Goal: Task Accomplishment & Management: Manage account settings

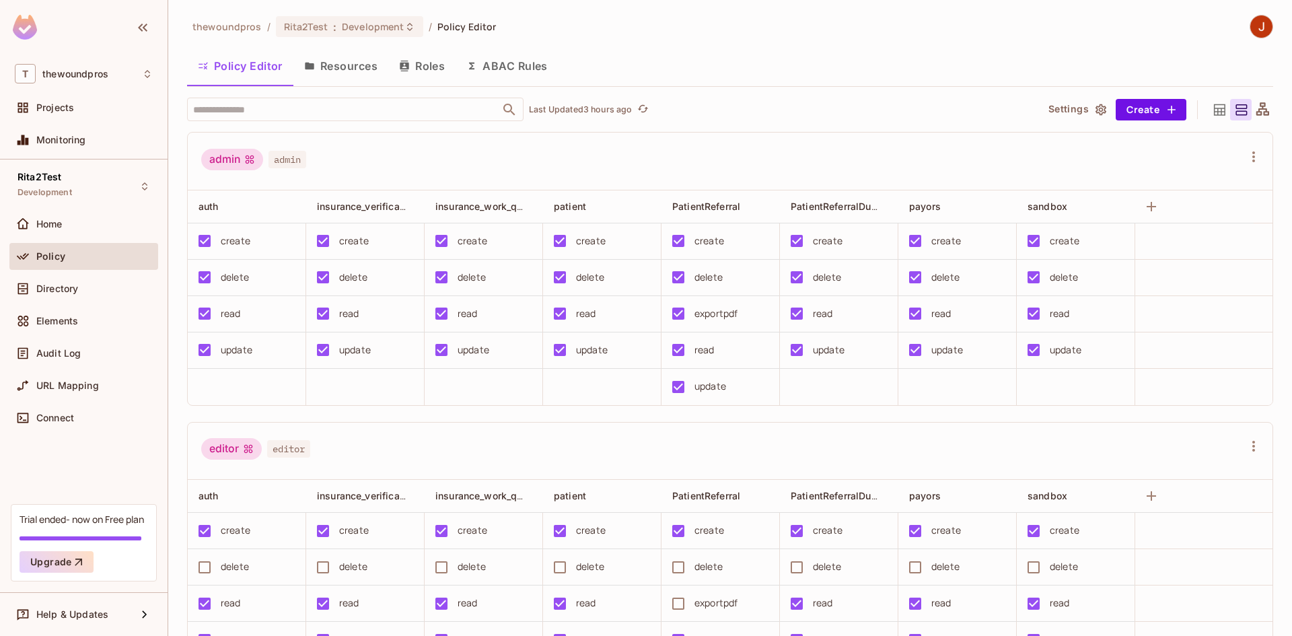
click at [351, 79] on button "Resources" at bounding box center [340, 66] width 95 height 34
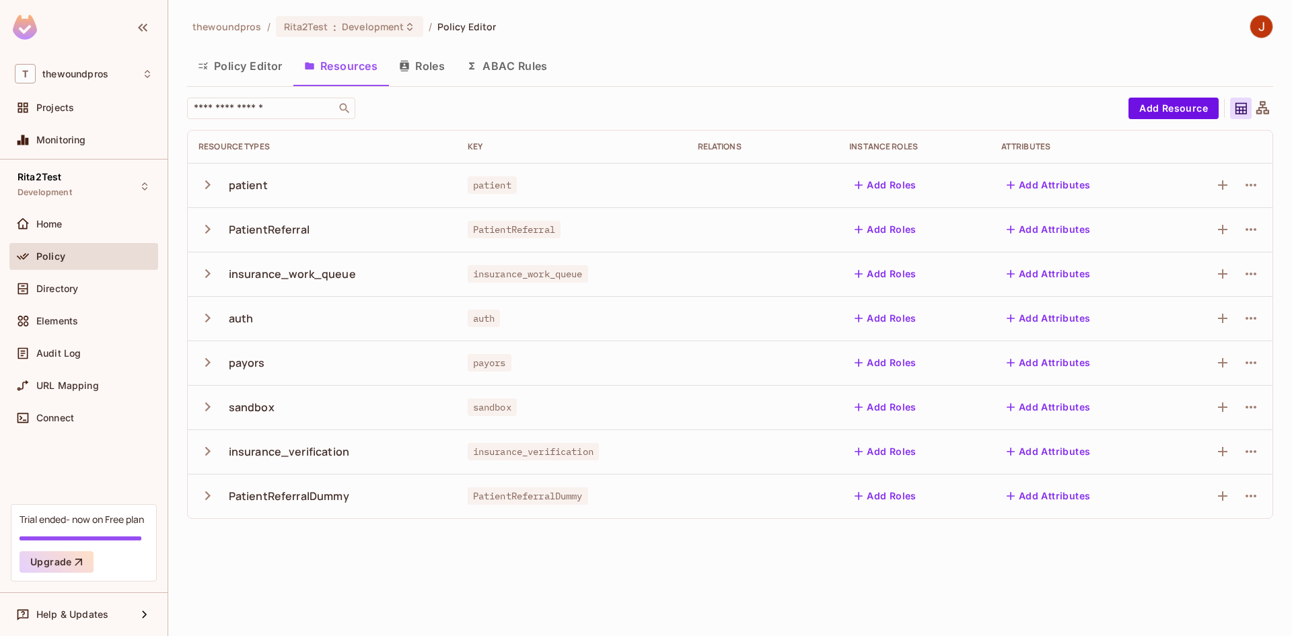
click at [205, 282] on icon "button" at bounding box center [207, 273] width 18 height 18
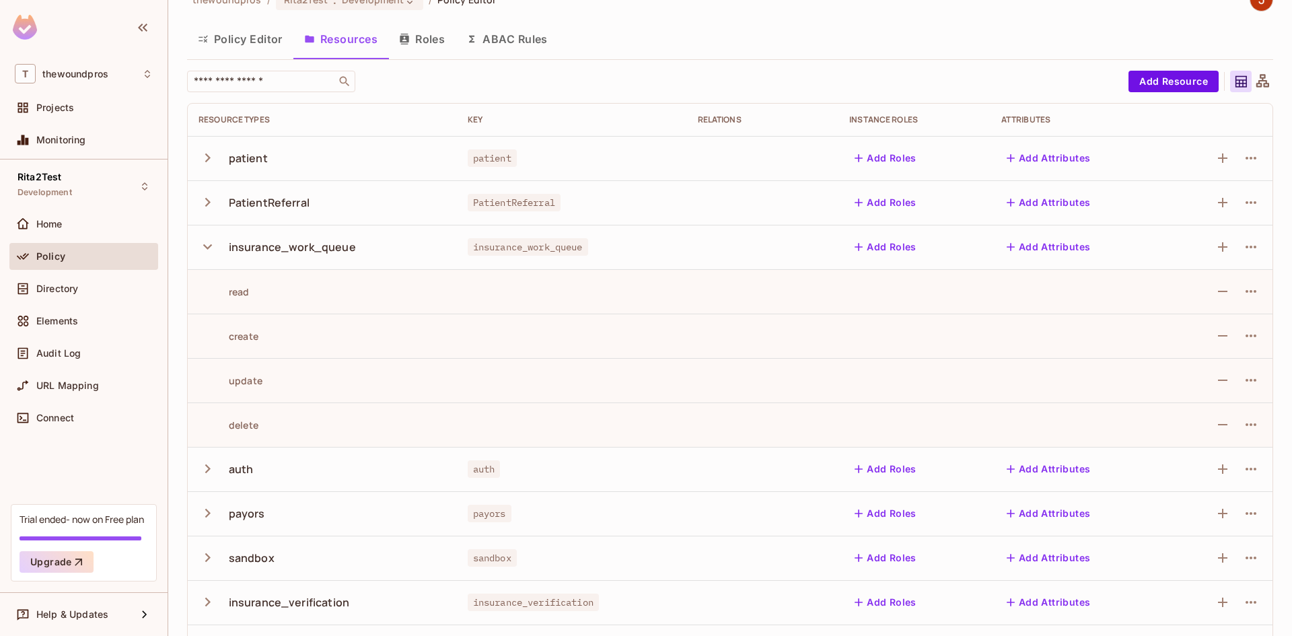
scroll to position [11, 0]
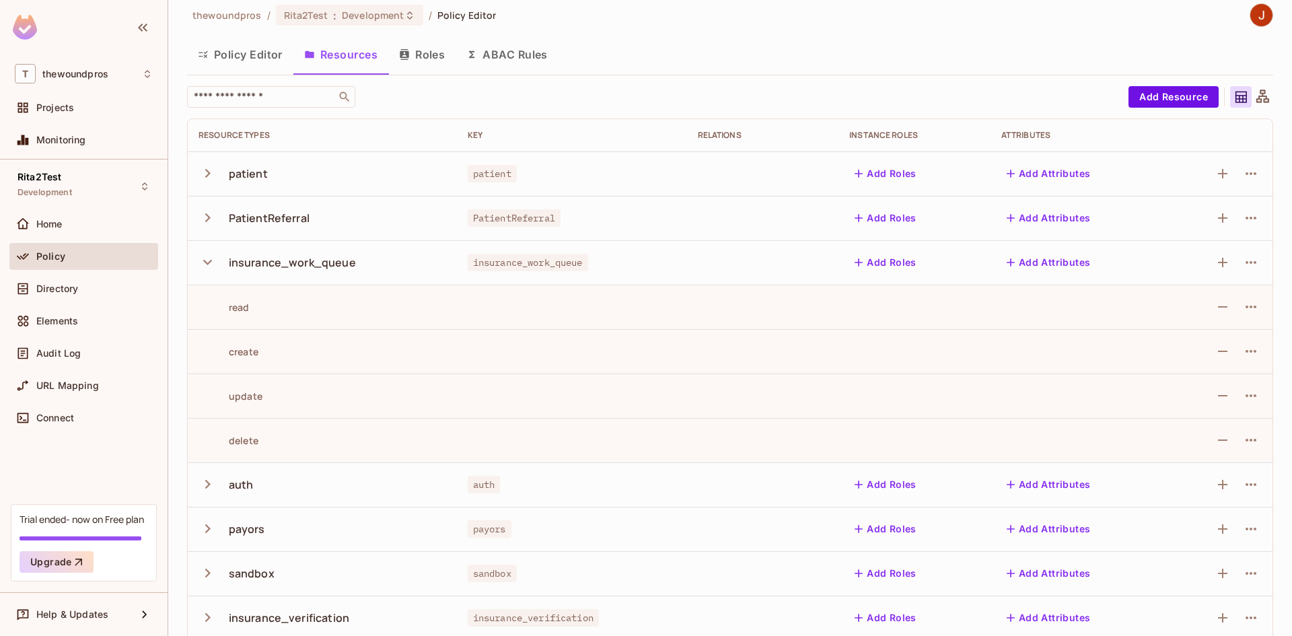
click at [268, 61] on button "Policy Editor" at bounding box center [240, 55] width 106 height 34
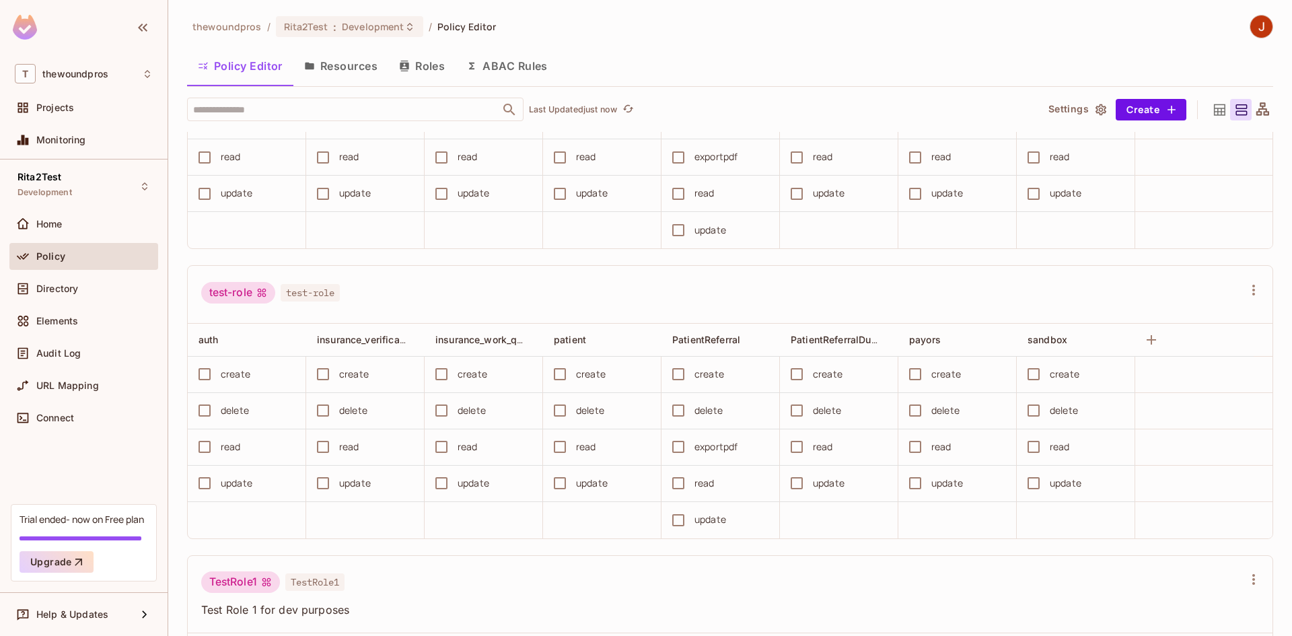
scroll to position [1501, 0]
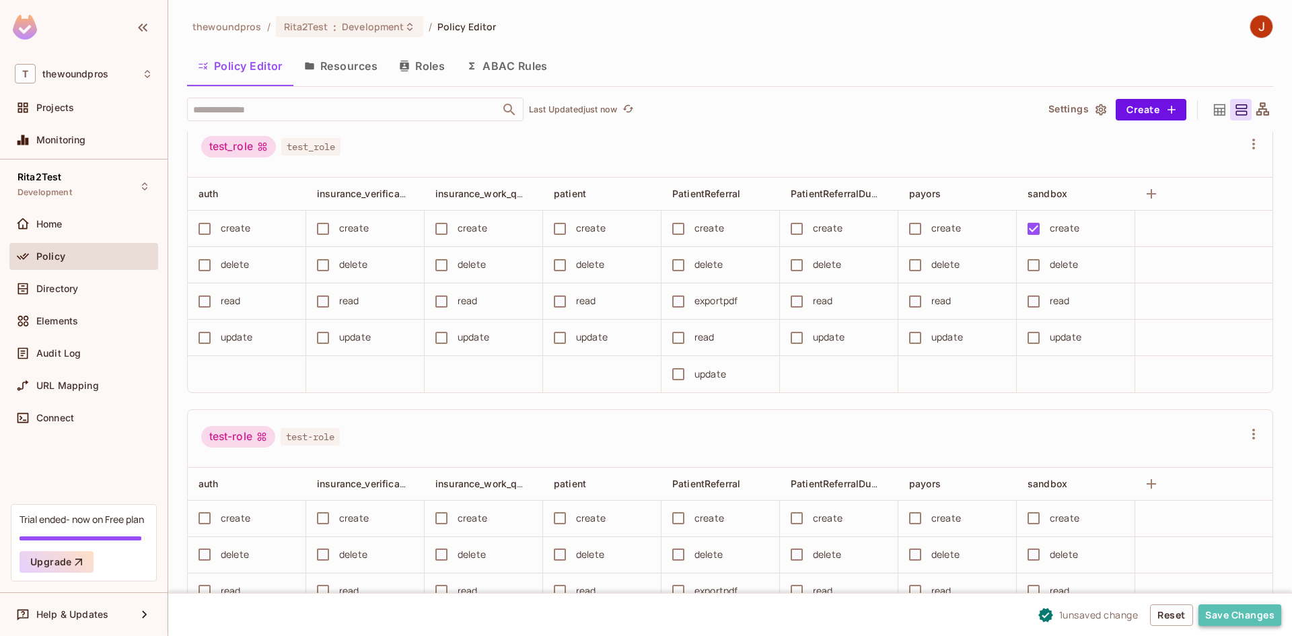
click at [1237, 612] on button "Save Changes" at bounding box center [1239, 615] width 83 height 22
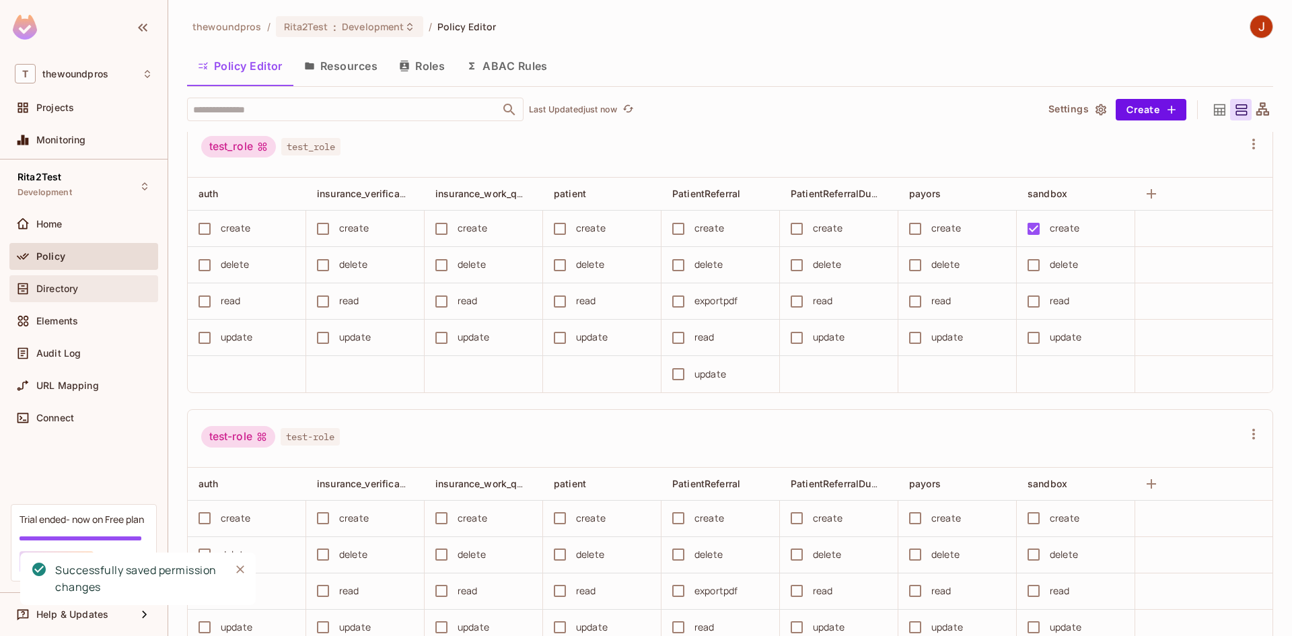
click at [63, 281] on div "Directory" at bounding box center [84, 289] width 138 height 16
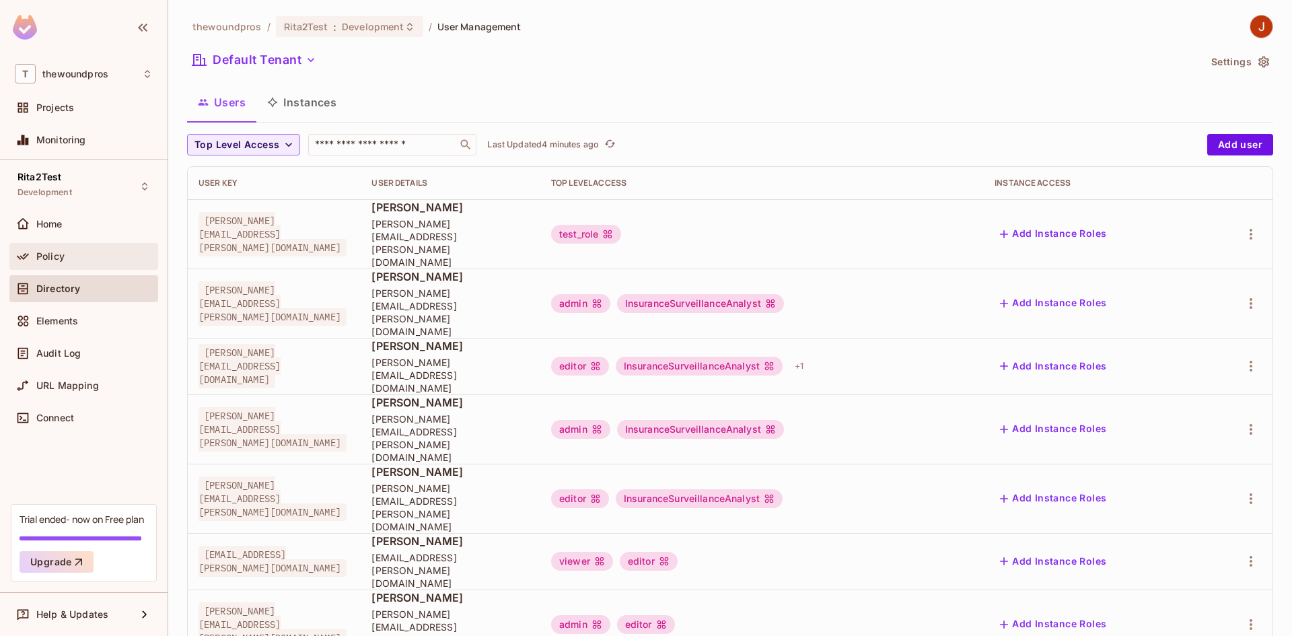
click at [74, 250] on div "Policy" at bounding box center [84, 256] width 138 height 16
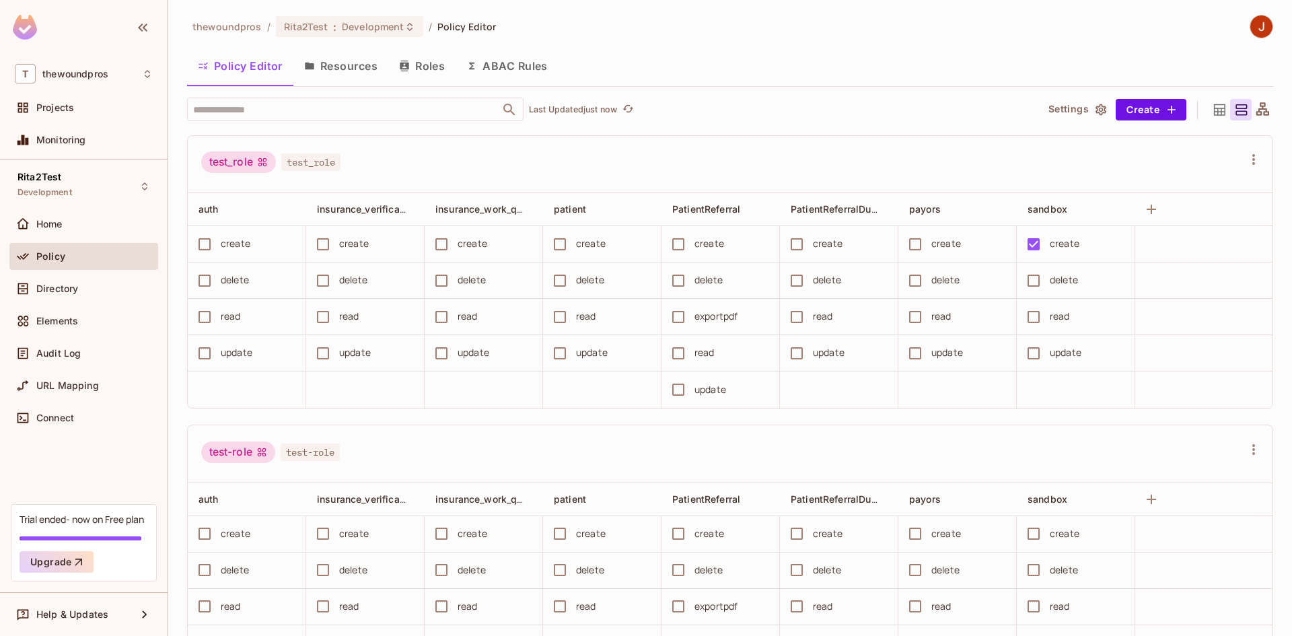
scroll to position [1470, 0]
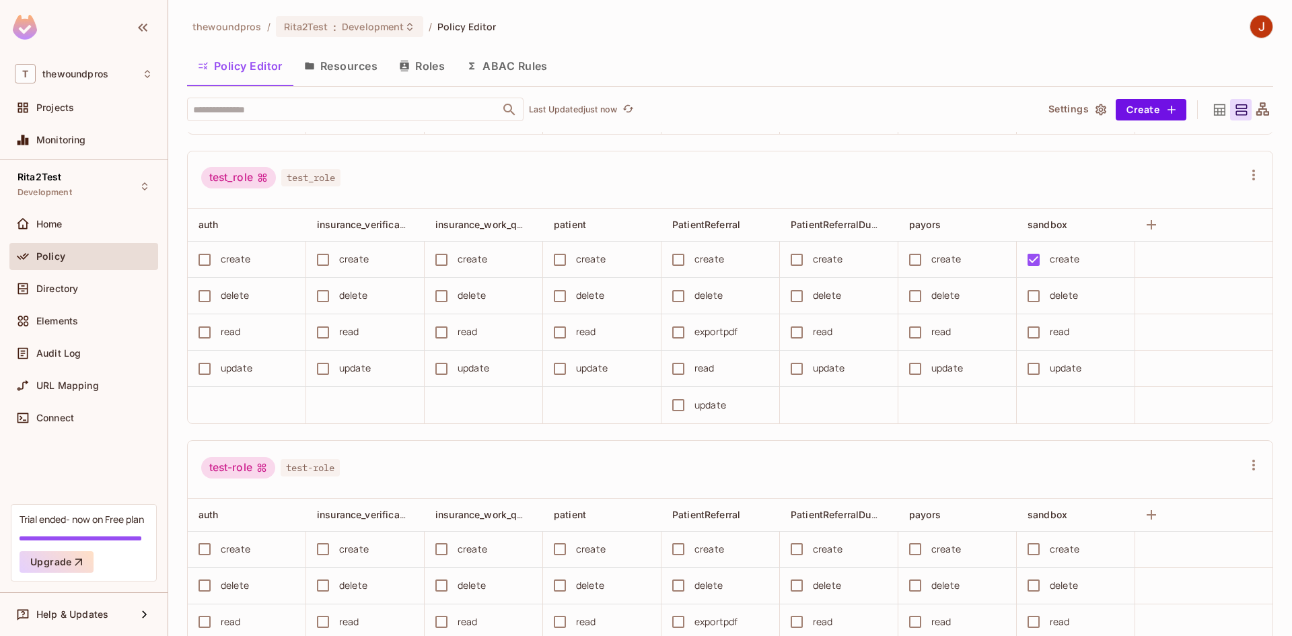
drag, startPoint x: 1280, startPoint y: 409, endPoint x: 1275, endPoint y: 439, distance: 30.0
click at [1275, 439] on div "thewoundpros / Rita2Test : Development / Policy Editor Policy Editor Resources …" at bounding box center [730, 318] width 1124 height 636
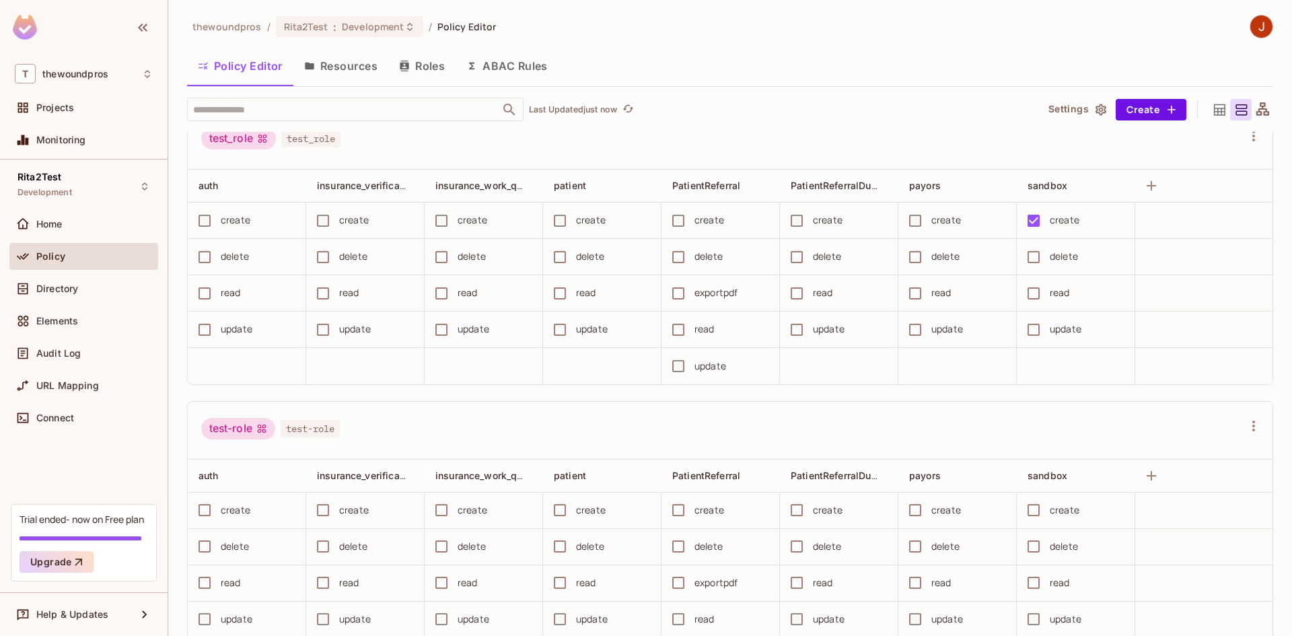
scroll to position [1486, 0]
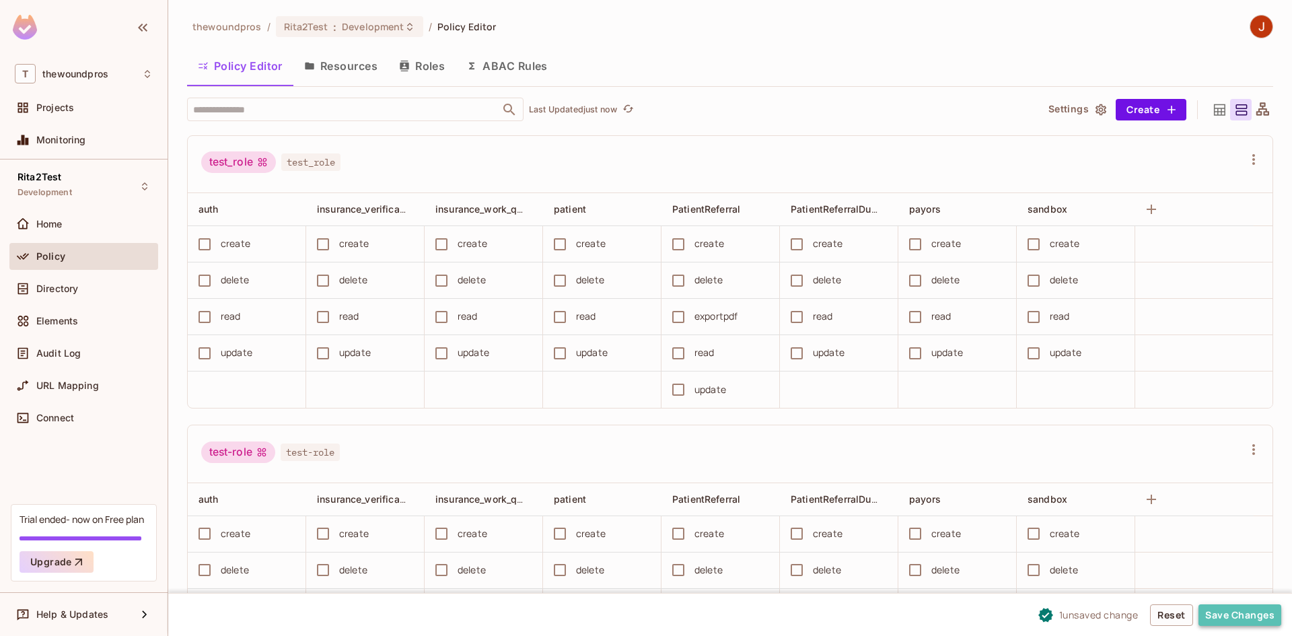
click at [1210, 618] on button "Save Changes" at bounding box center [1239, 615] width 83 height 22
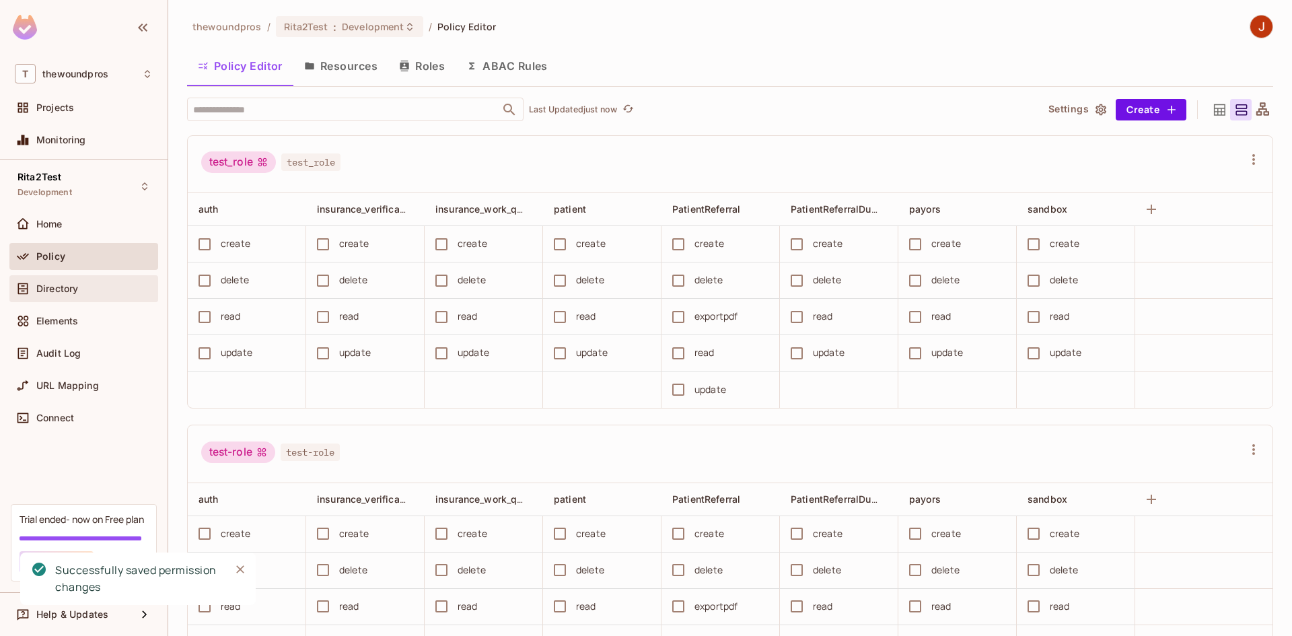
click at [64, 279] on div "Directory" at bounding box center [83, 288] width 149 height 27
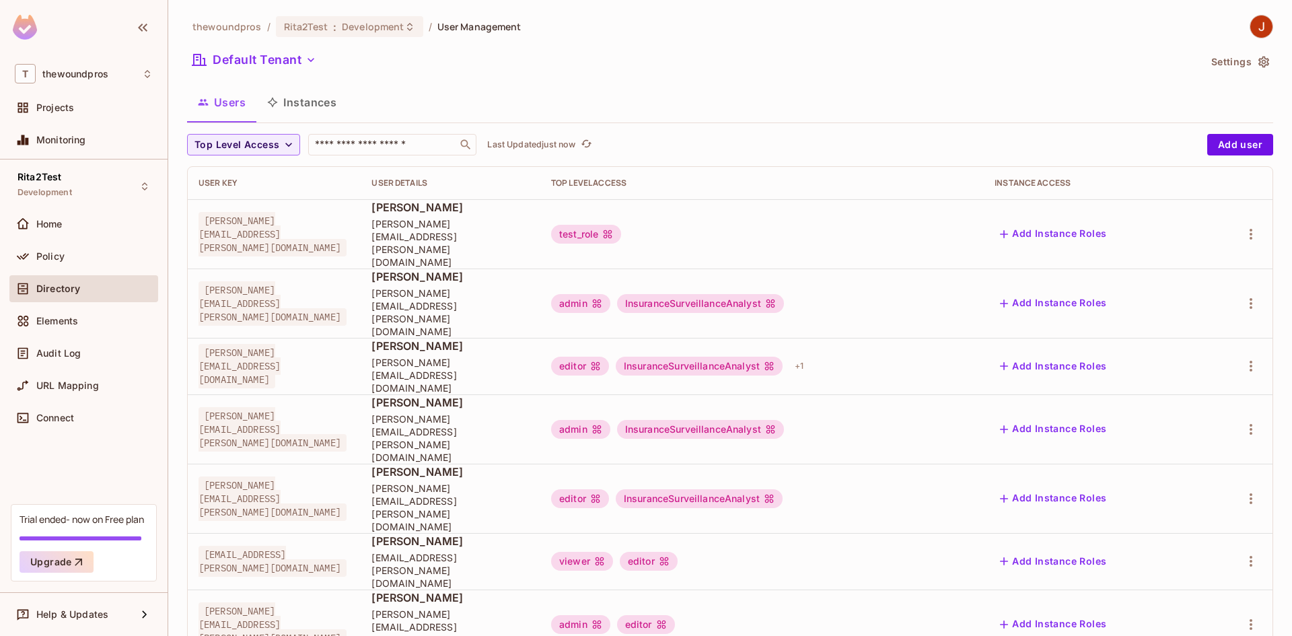
click at [803, 225] on div "test_role" at bounding box center [762, 234] width 422 height 19
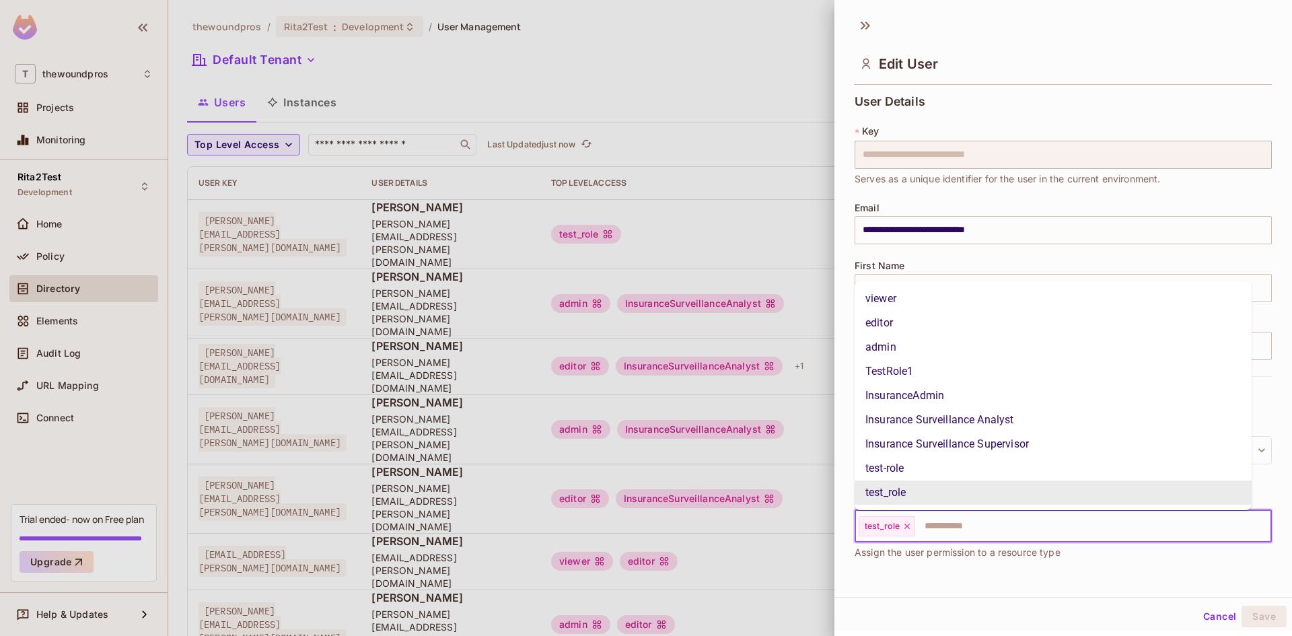
click at [1029, 527] on input "text" at bounding box center [1080, 526] width 329 height 27
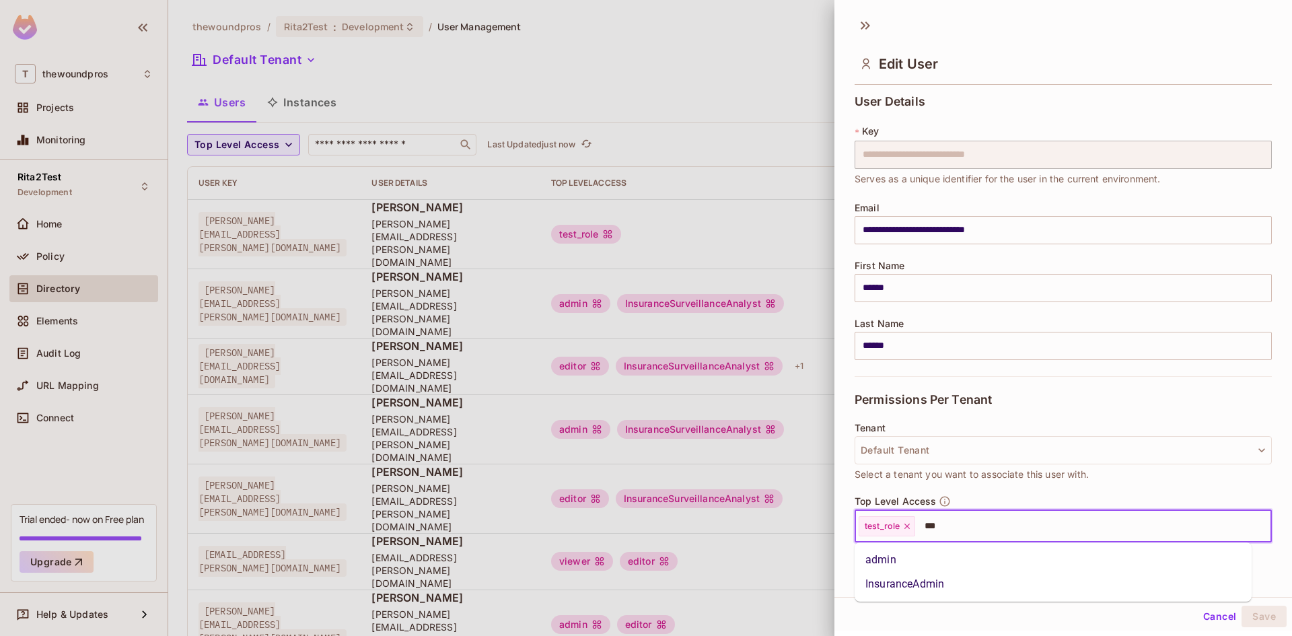
type input "****"
click at [998, 560] on li "admin" at bounding box center [1052, 560] width 397 height 24
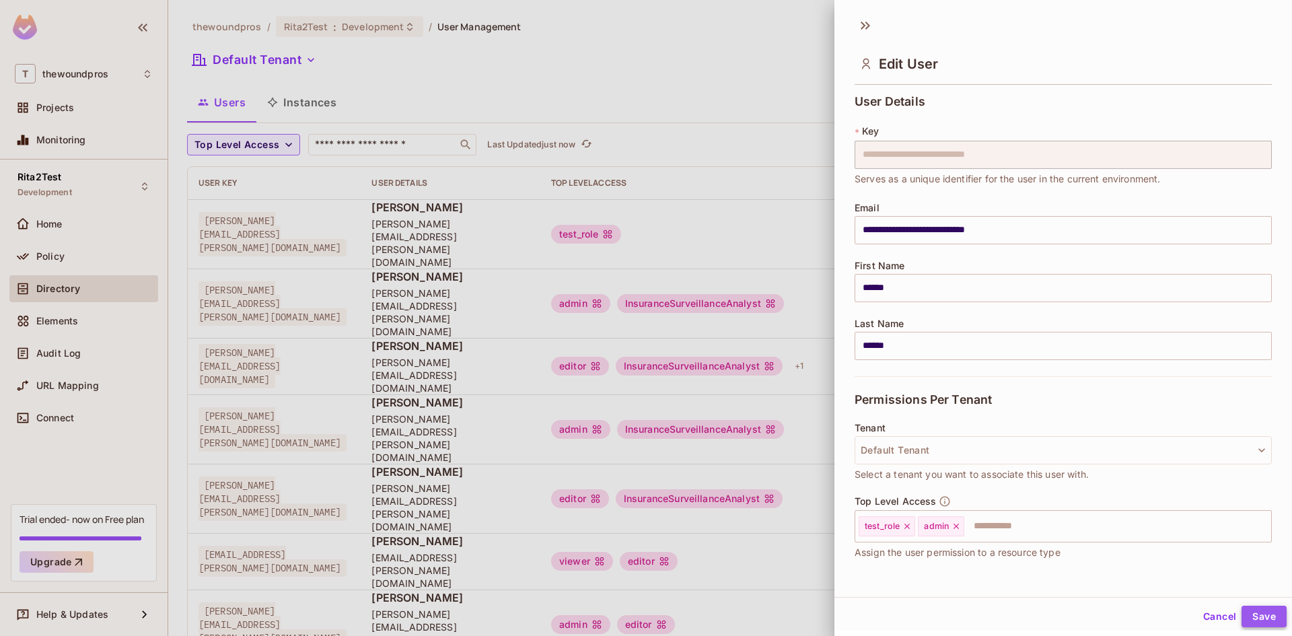
click at [1255, 624] on button "Save" at bounding box center [1263, 617] width 45 height 22
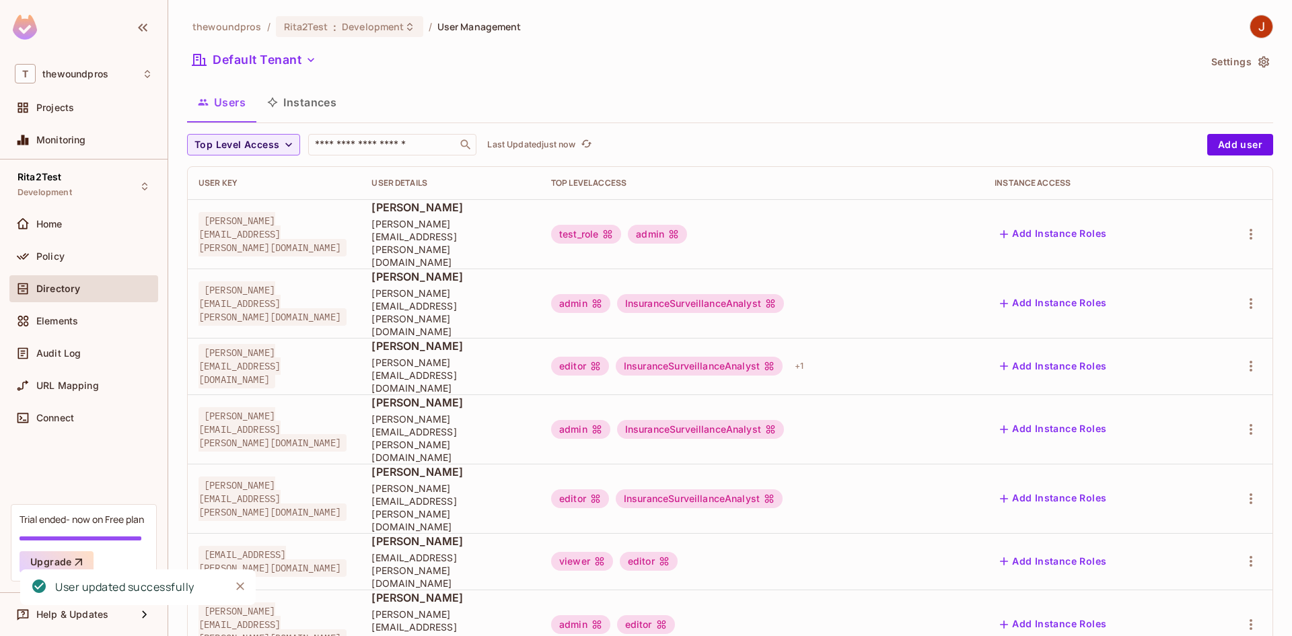
click at [832, 103] on div "Users Instances" at bounding box center [730, 102] width 1086 height 34
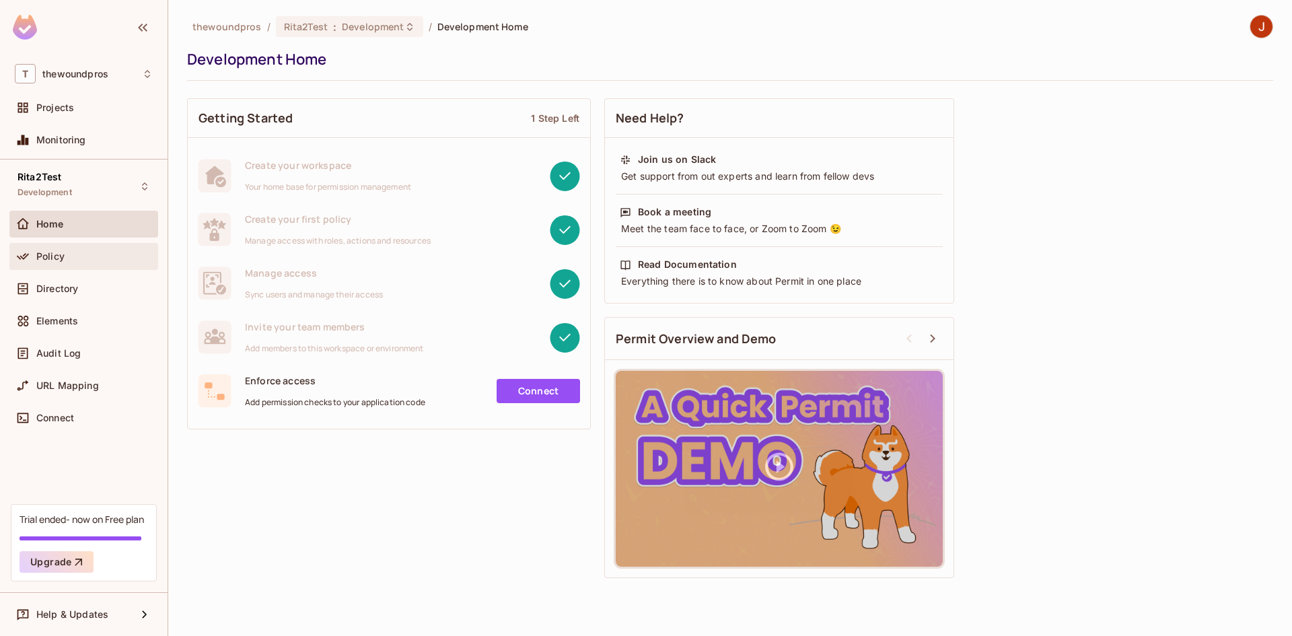
click at [111, 254] on div "Policy" at bounding box center [94, 256] width 116 height 11
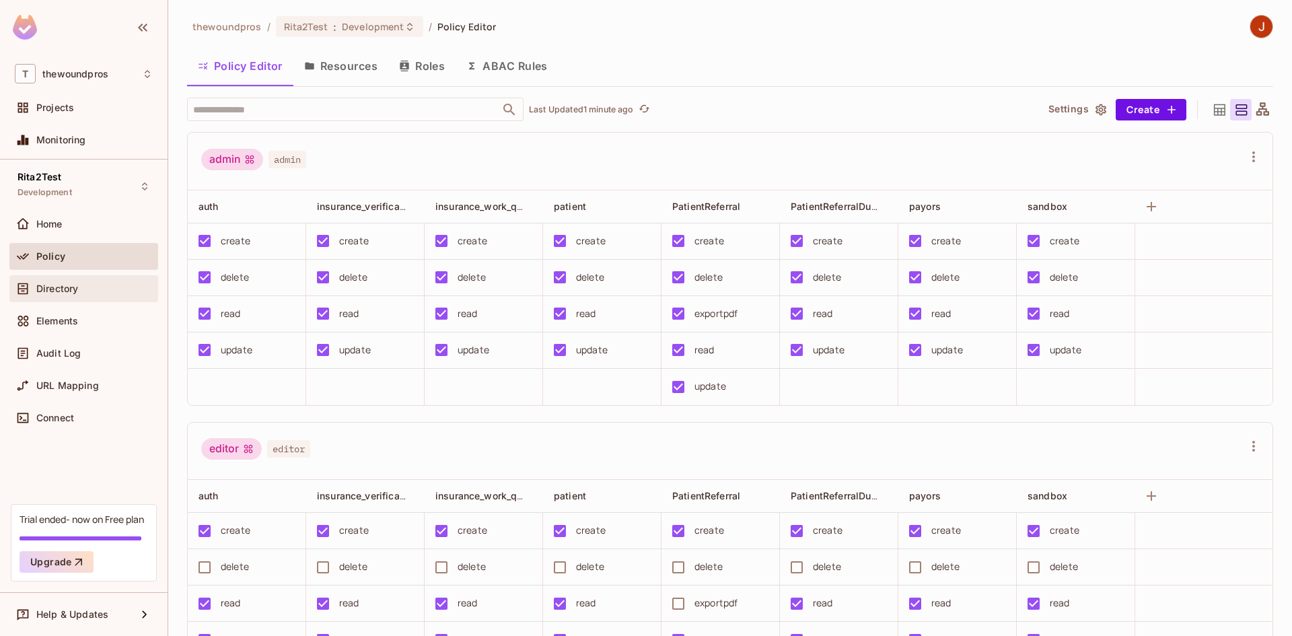
click at [71, 301] on div "Directory" at bounding box center [83, 288] width 149 height 27
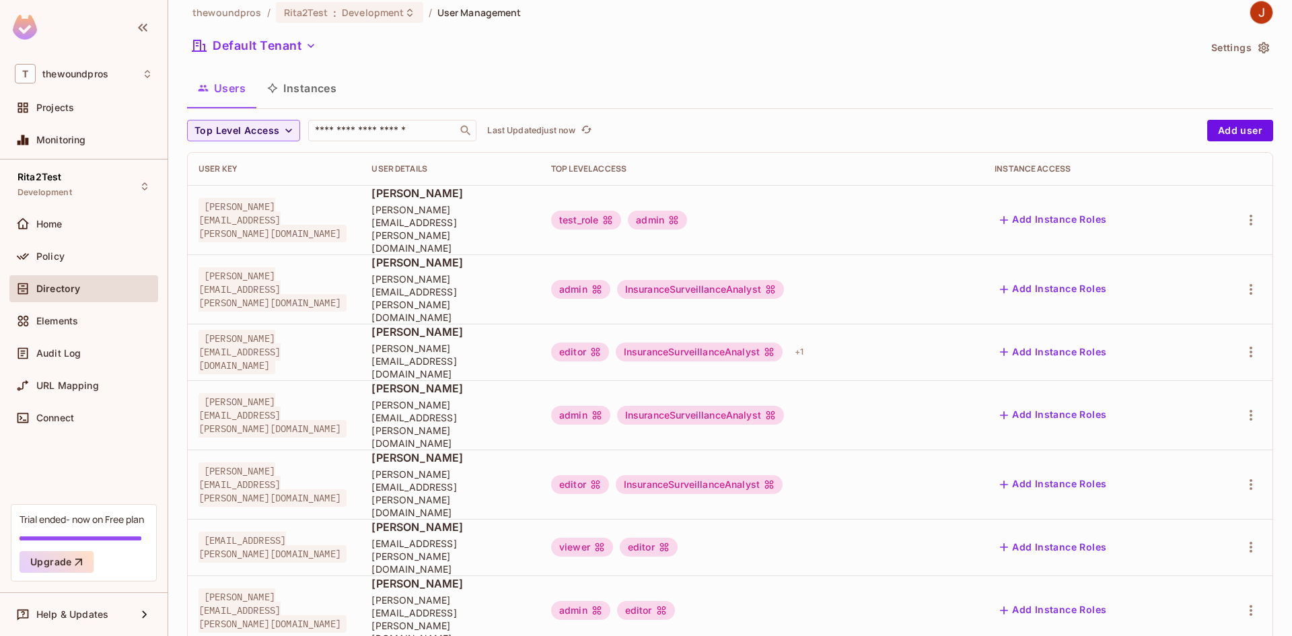
scroll to position [13, 0]
click at [388, 129] on input "text" at bounding box center [382, 131] width 141 height 13
click at [1239, 141] on button "Add user" at bounding box center [1240, 132] width 66 height 22
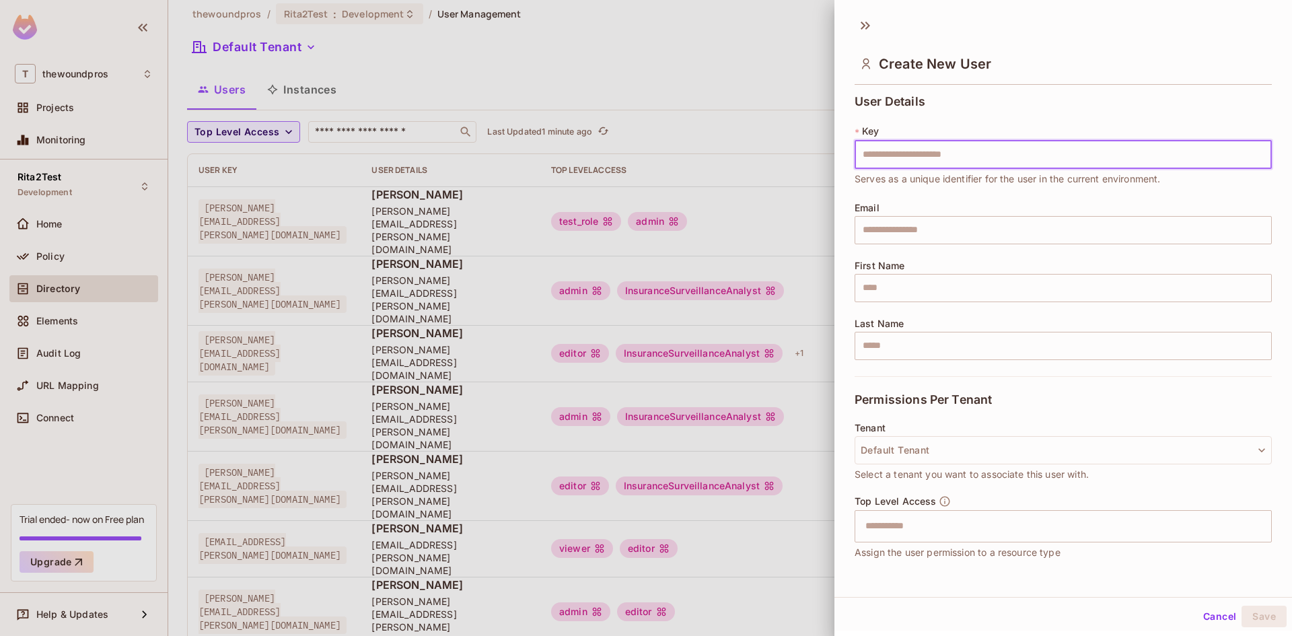
click at [904, 151] on input "text" at bounding box center [1062, 155] width 417 height 28
type input "**********"
click at [904, 230] on input "text" at bounding box center [1062, 230] width 417 height 28
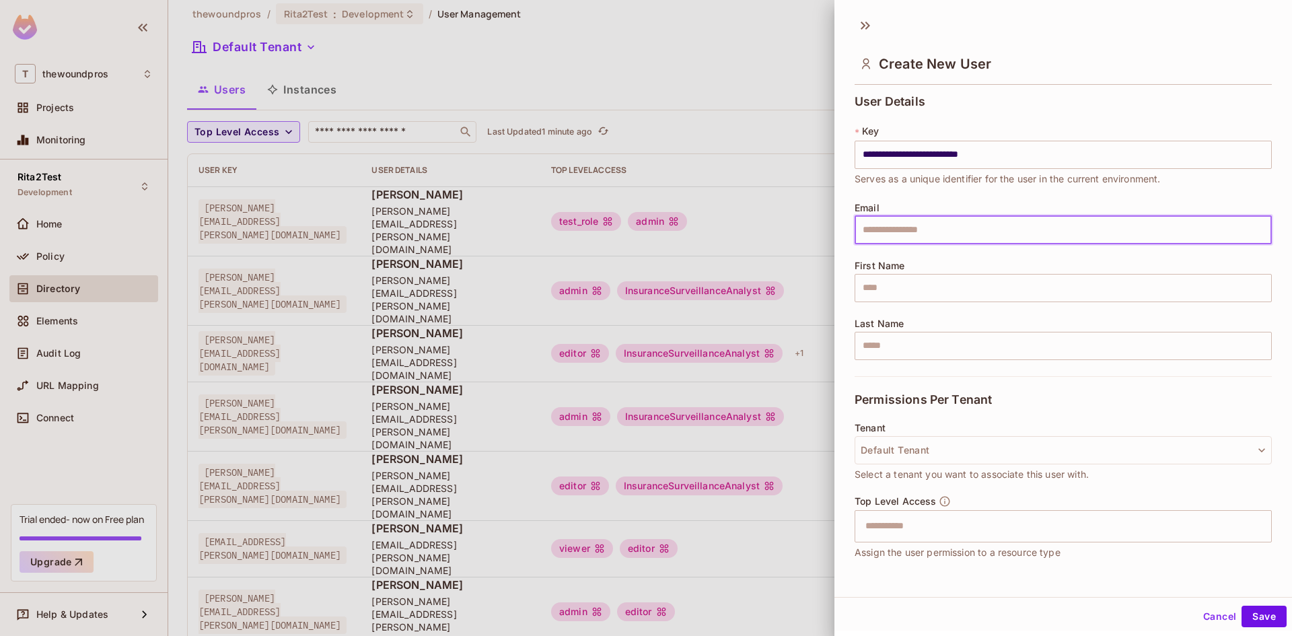
paste input "**********"
type input "**********"
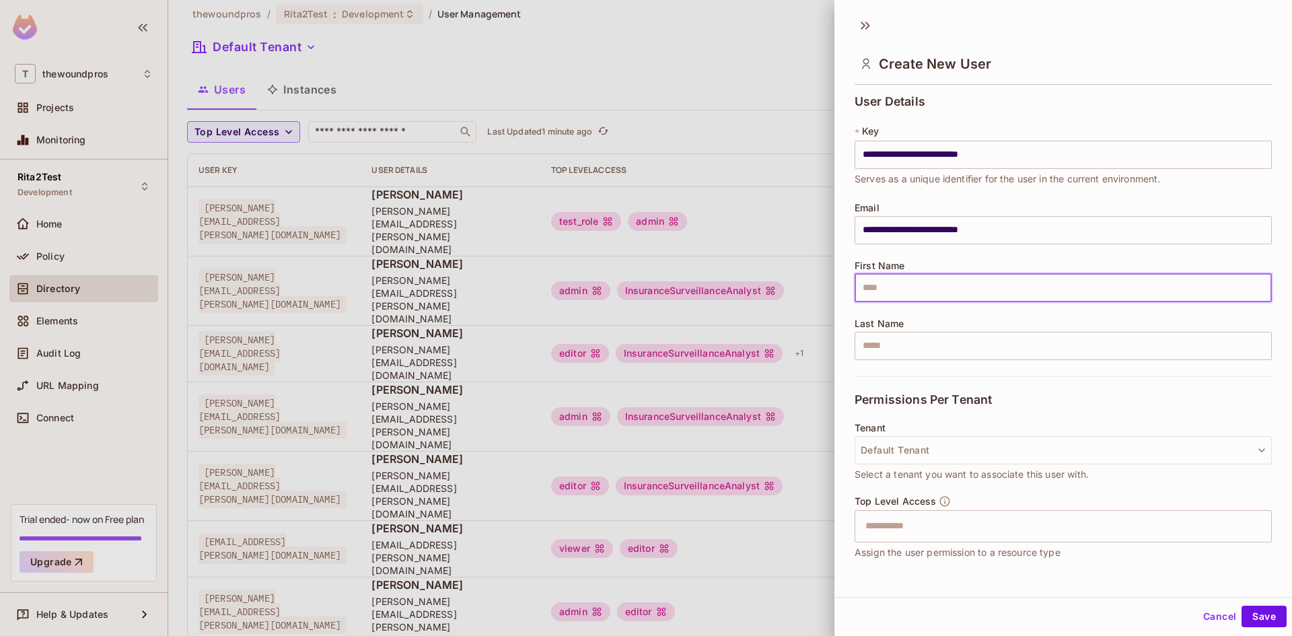
click at [899, 299] on input "text" at bounding box center [1062, 288] width 417 height 28
type input "*****"
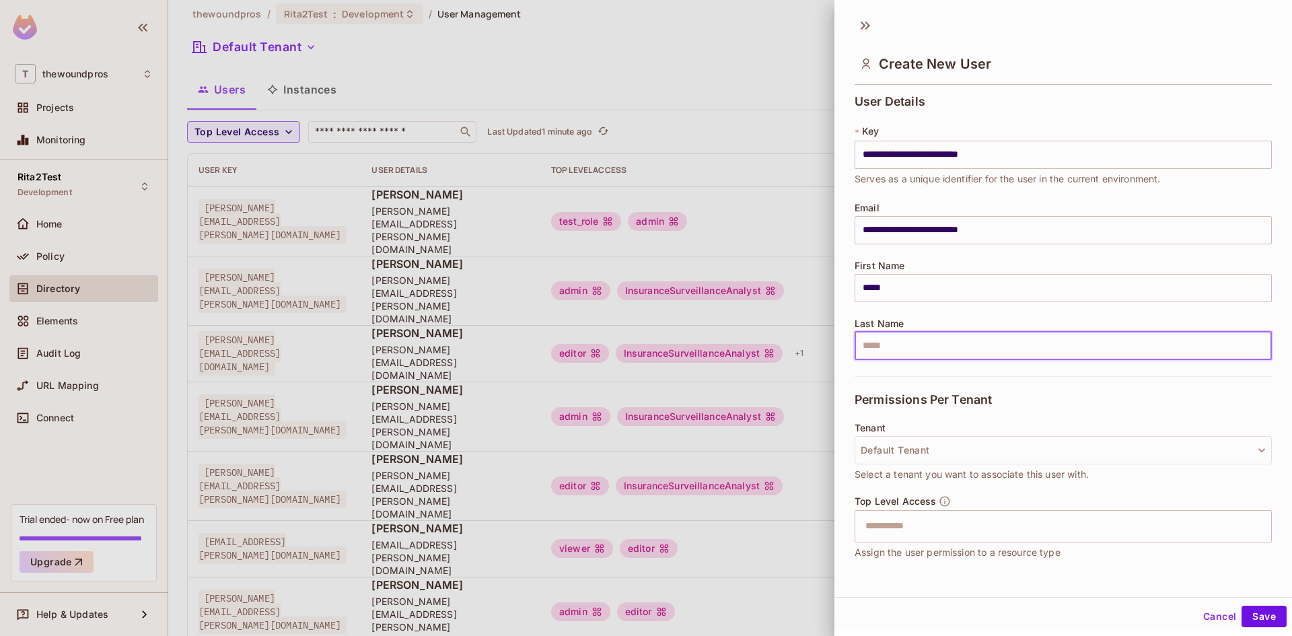
click at [912, 335] on input "text" at bounding box center [1062, 346] width 417 height 28
type input "*****"
click at [967, 398] on span "Permissions Per Tenant" at bounding box center [922, 399] width 137 height 13
click at [1094, 515] on input "text" at bounding box center [1051, 526] width 388 height 27
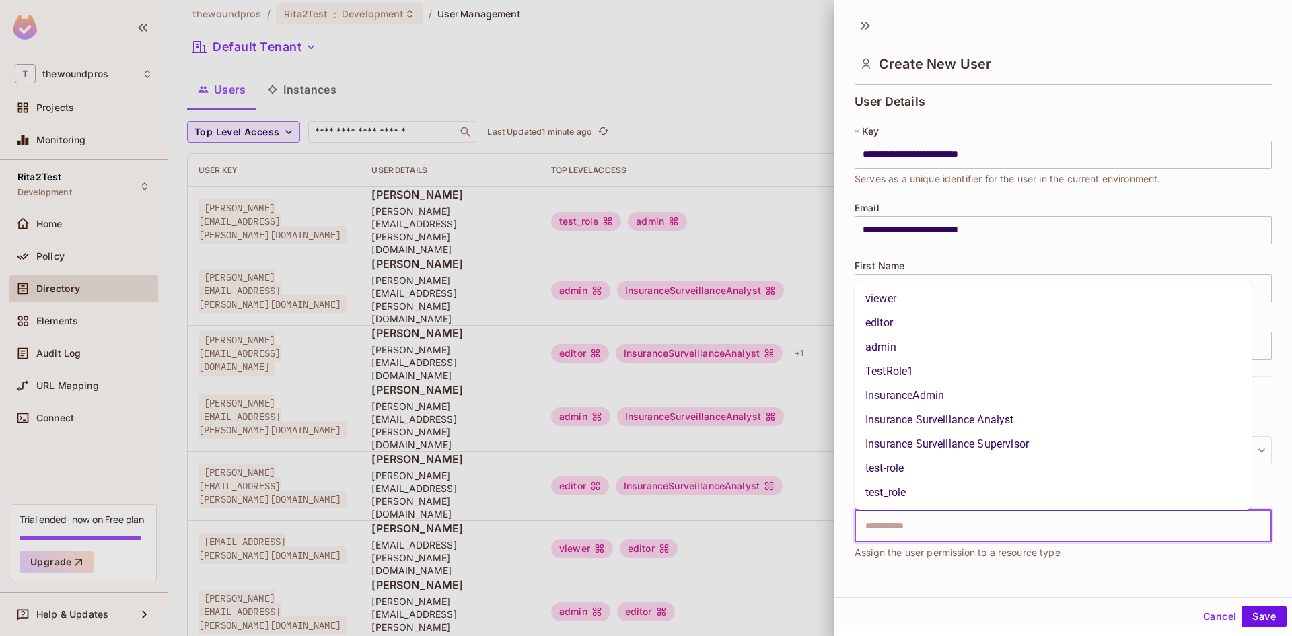
click at [948, 353] on li "admin" at bounding box center [1052, 347] width 397 height 24
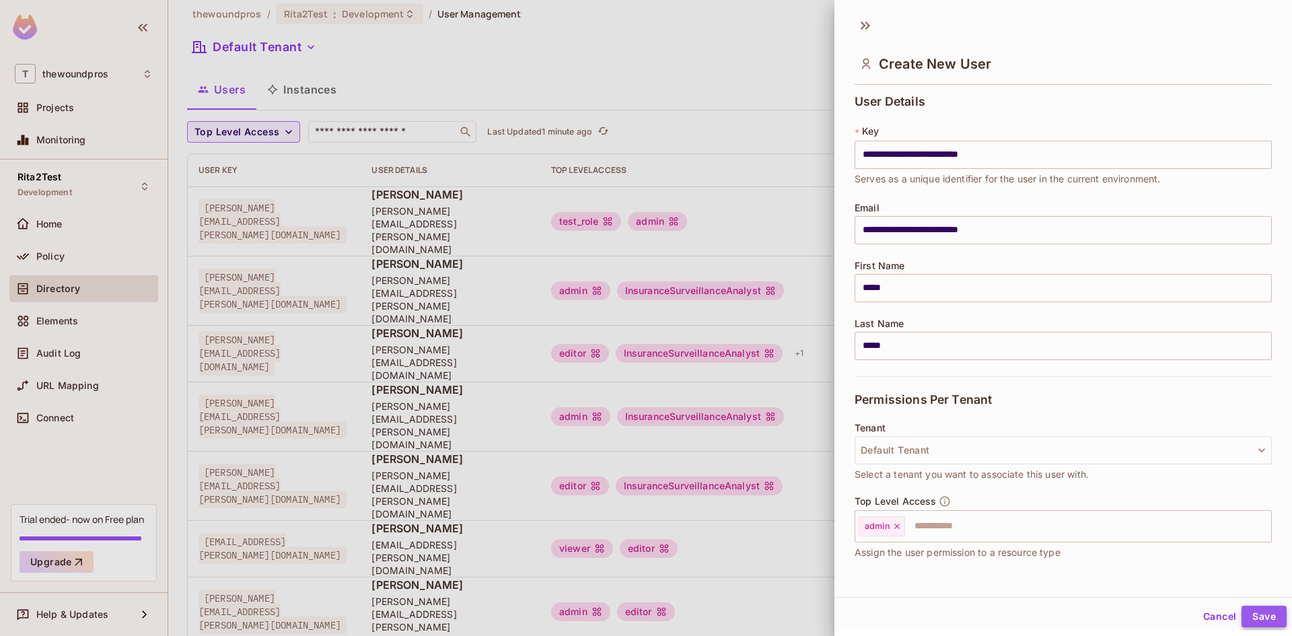
click at [1260, 614] on button "Save" at bounding box center [1263, 617] width 45 height 22
